Goal: Task Accomplishment & Management: Complete application form

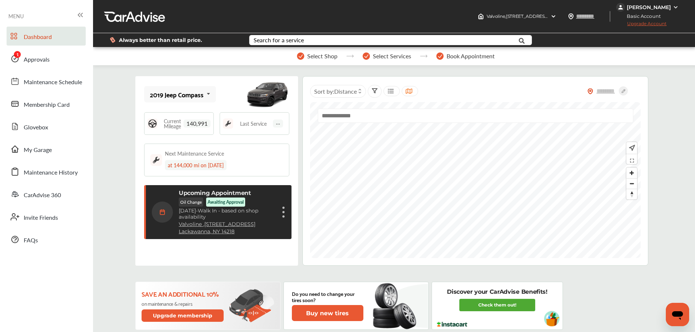
click at [62, 59] on link "Approvals" at bounding box center [46, 58] width 79 height 19
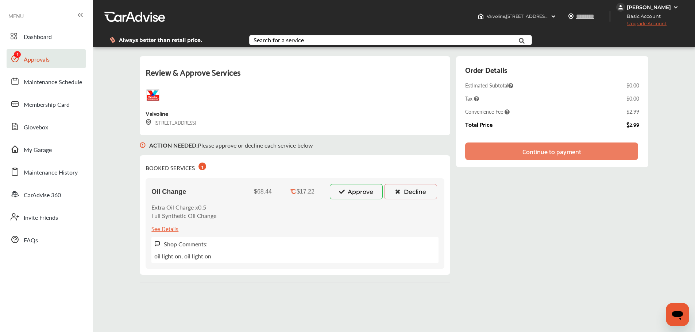
click at [343, 200] on div "Oil Change $68.44 $17.22 Approve Decline Extra Oil Charge x0.5 Full Synthetic O…" at bounding box center [294, 223] width 299 height 91
click at [339, 187] on button "Approve" at bounding box center [356, 191] width 53 height 15
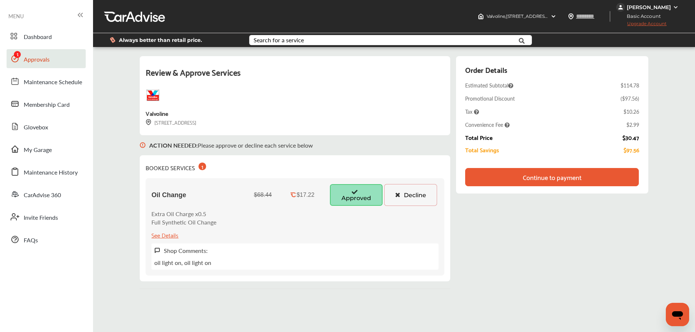
click at [582, 160] on div "Order Details Estimated Subtotal $114.78 Promotional Discount ( $97.56 ) Tax $1…" at bounding box center [552, 124] width 192 height 137
click at [583, 169] on div "Continue to payment" at bounding box center [551, 177] width 173 height 18
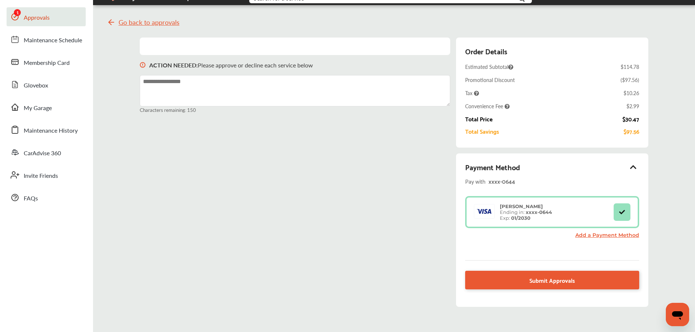
scroll to position [101, 0]
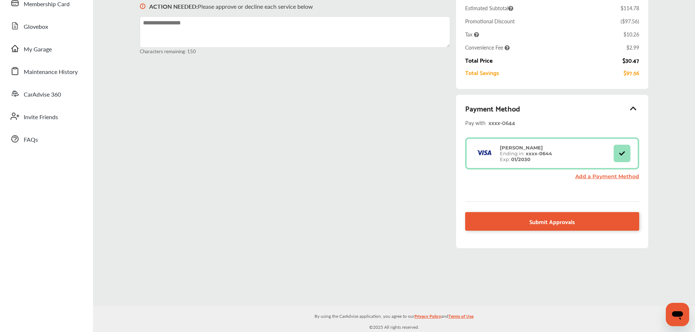
click at [601, 222] on link "Submit Approvals" at bounding box center [552, 221] width 174 height 19
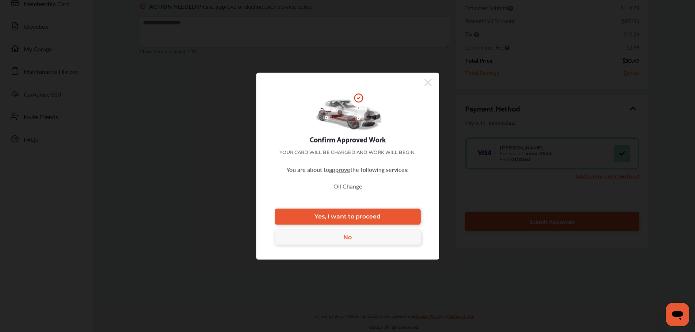
click at [364, 214] on span "Yes, I want to proceed" at bounding box center [347, 216] width 66 height 7
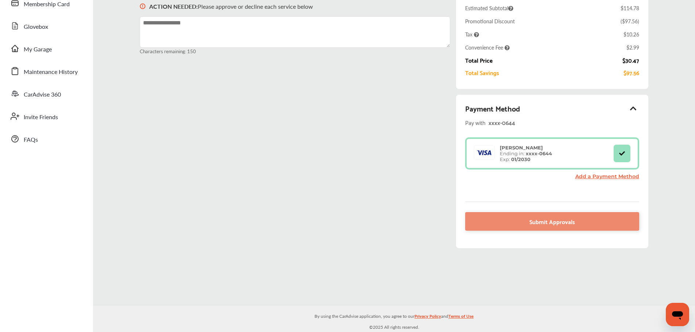
scroll to position [36, 0]
